Goal: Navigation & Orientation: Find specific page/section

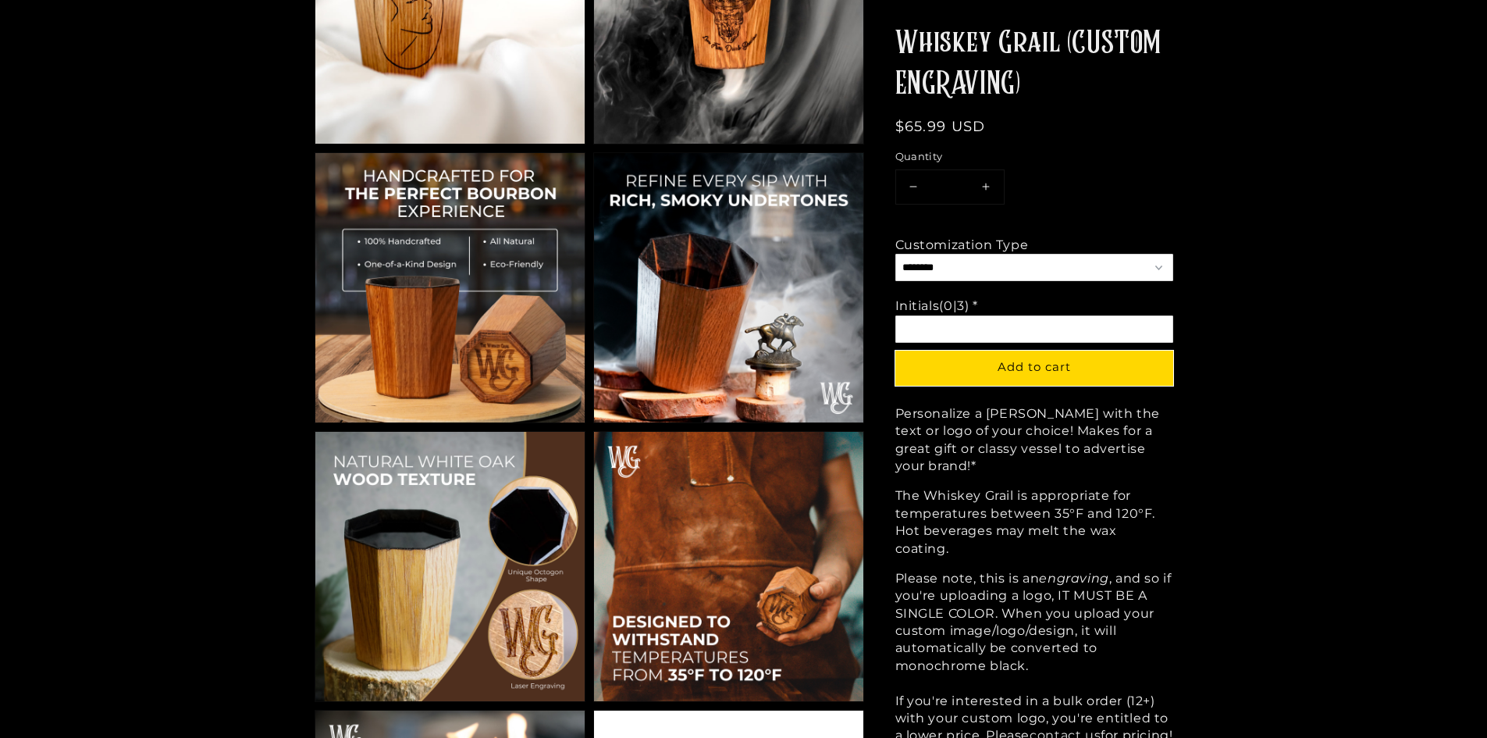
scroll to position [1171, 0]
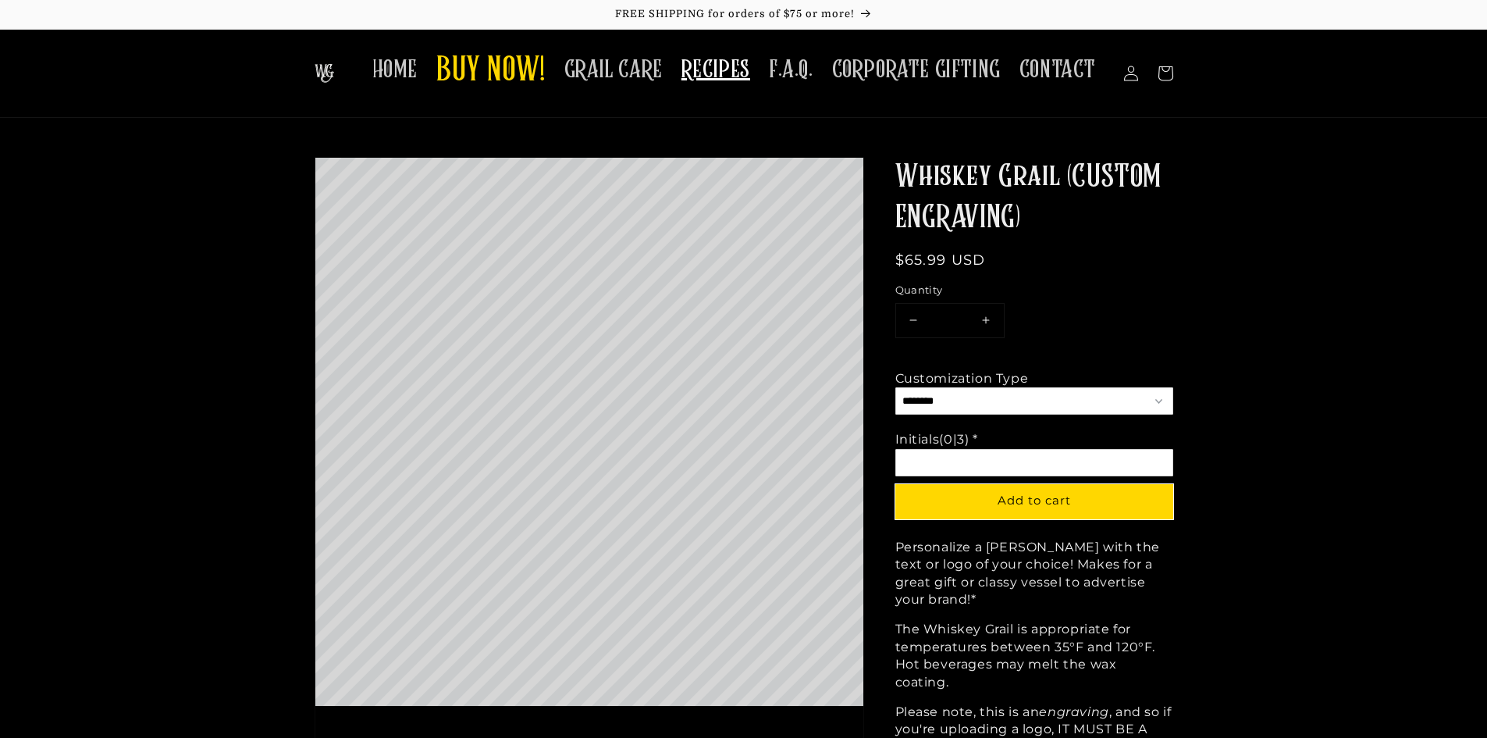
click at [707, 76] on span "RECIPES" at bounding box center [716, 70] width 69 height 30
